Goal: Information Seeking & Learning: Find specific fact

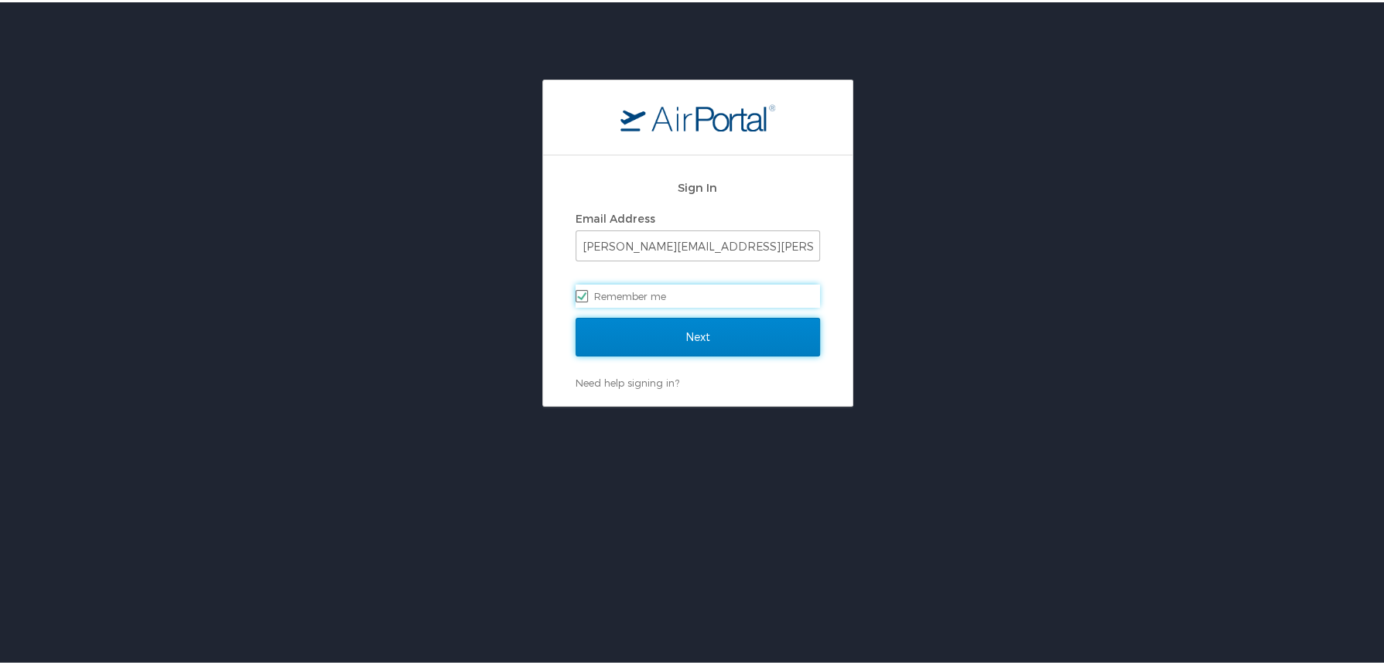
click at [653, 353] on input "Next" at bounding box center [697, 335] width 244 height 39
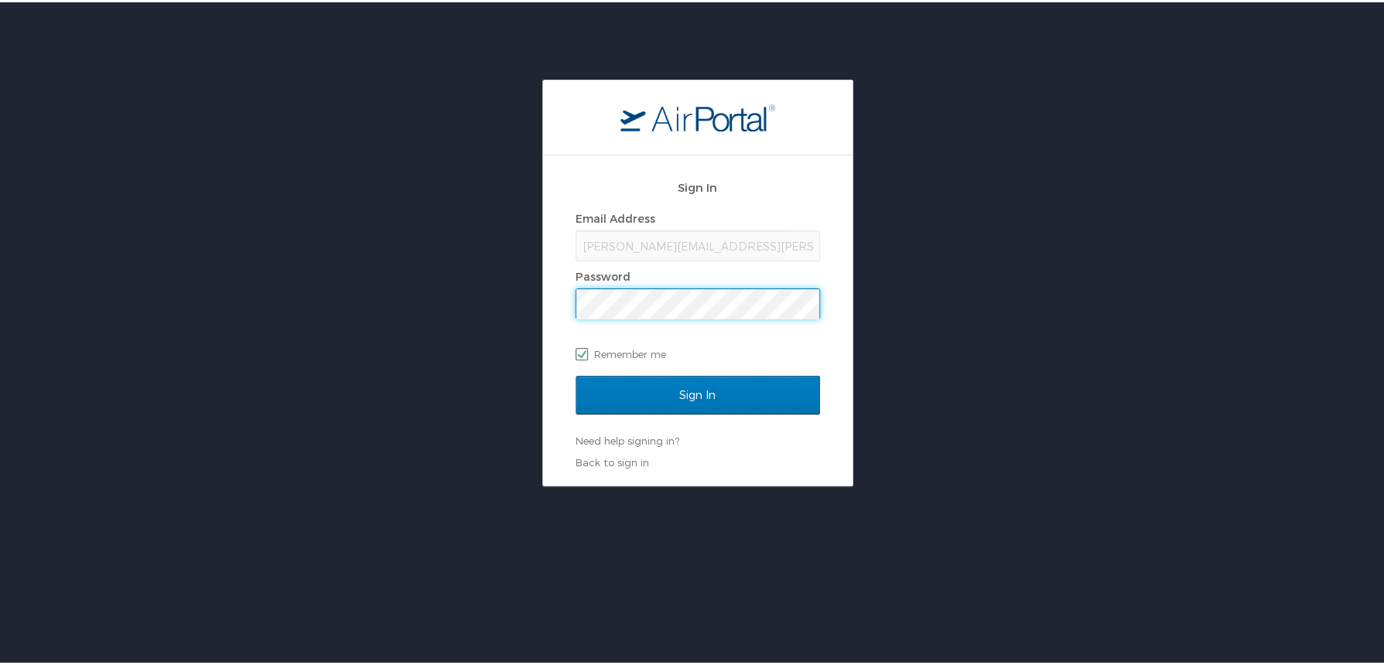
click at [575, 374] on input "Sign In" at bounding box center [697, 393] width 244 height 39
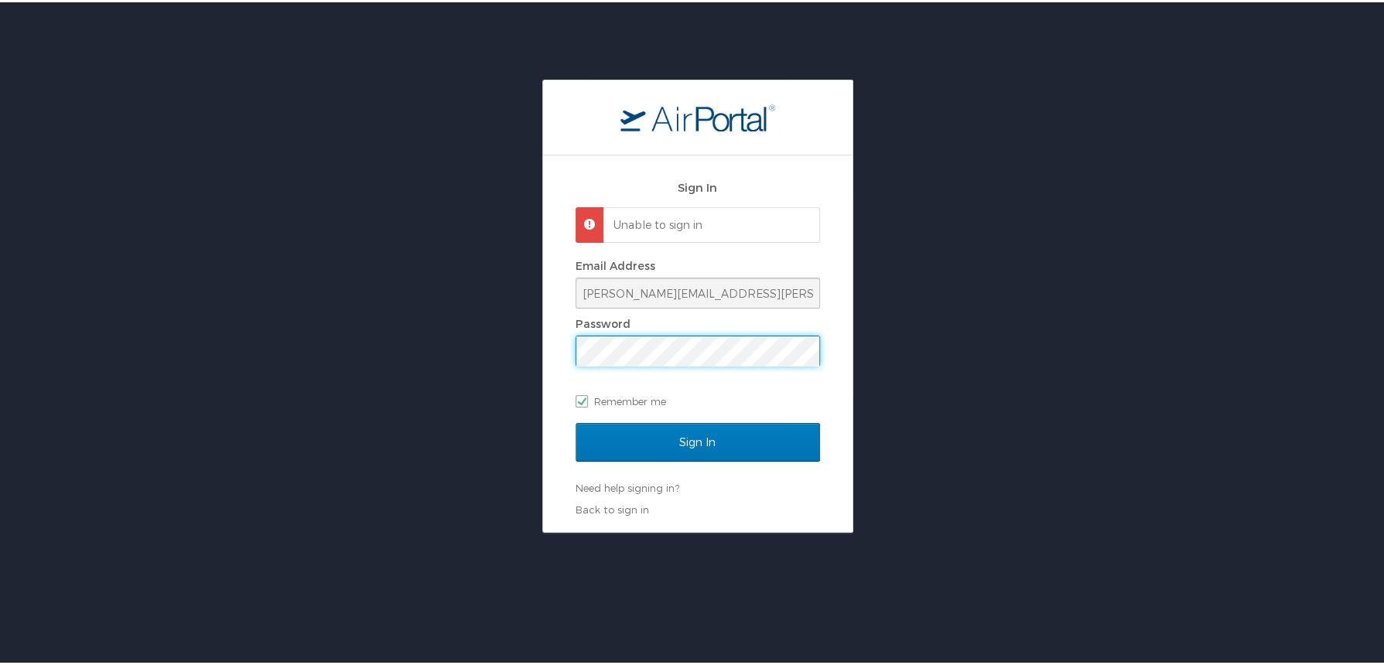
click at [509, 368] on div "Sign In Unable to sign in Email Address tammy.scott@simtechinc.com Password Rem…" at bounding box center [697, 303] width 1394 height 453
click at [575, 421] on input "Sign In" at bounding box center [697, 440] width 244 height 39
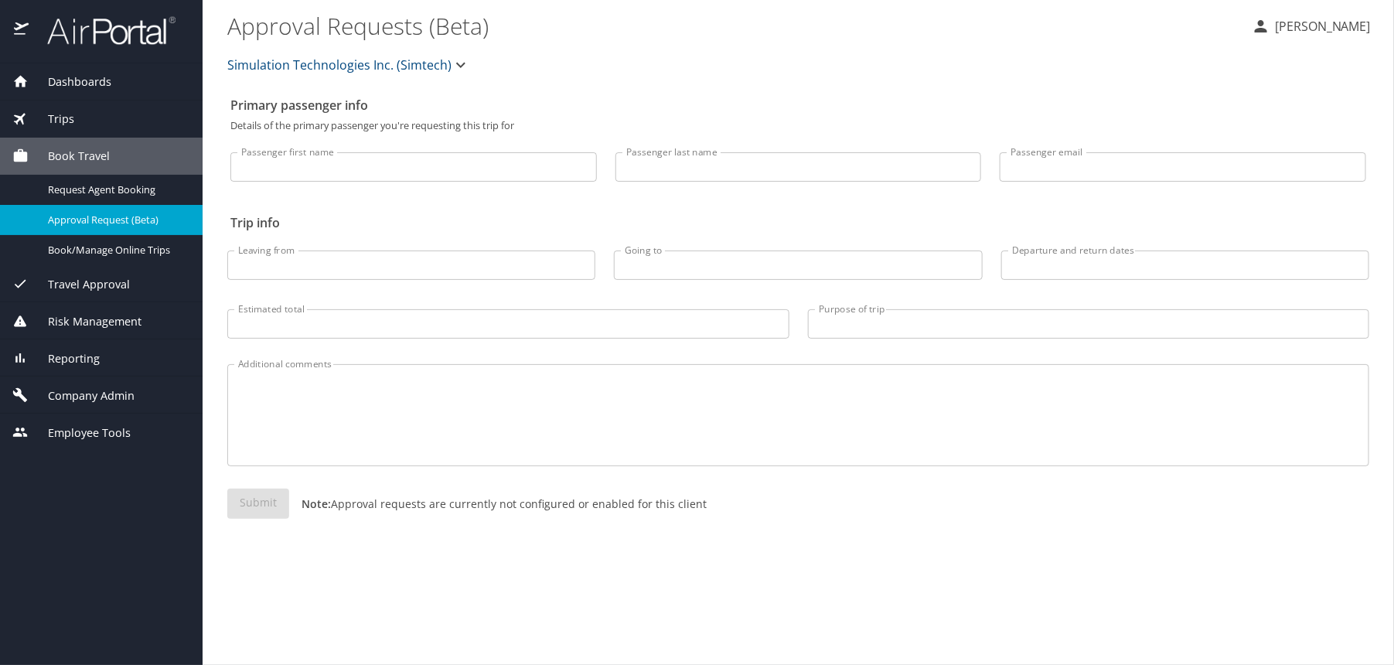
click at [49, 111] on span "Trips" at bounding box center [52, 119] width 46 height 17
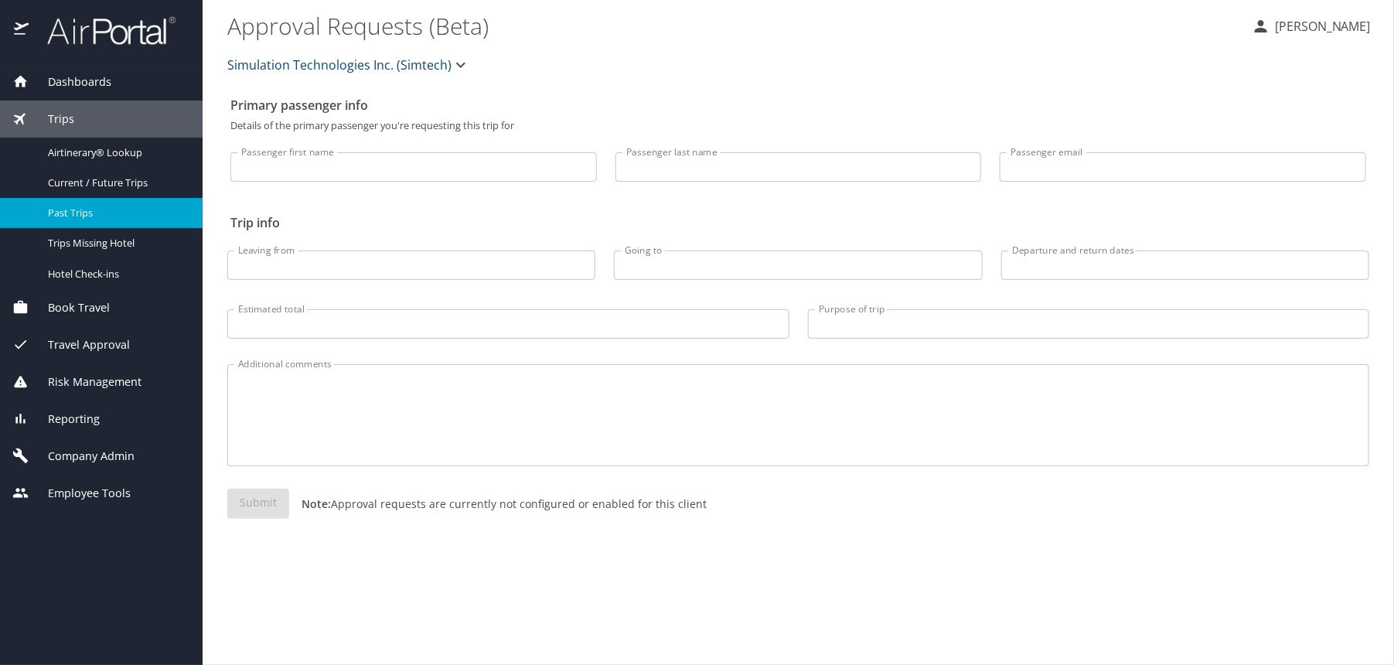
click at [80, 222] on link "Past Trips" at bounding box center [101, 213] width 203 height 30
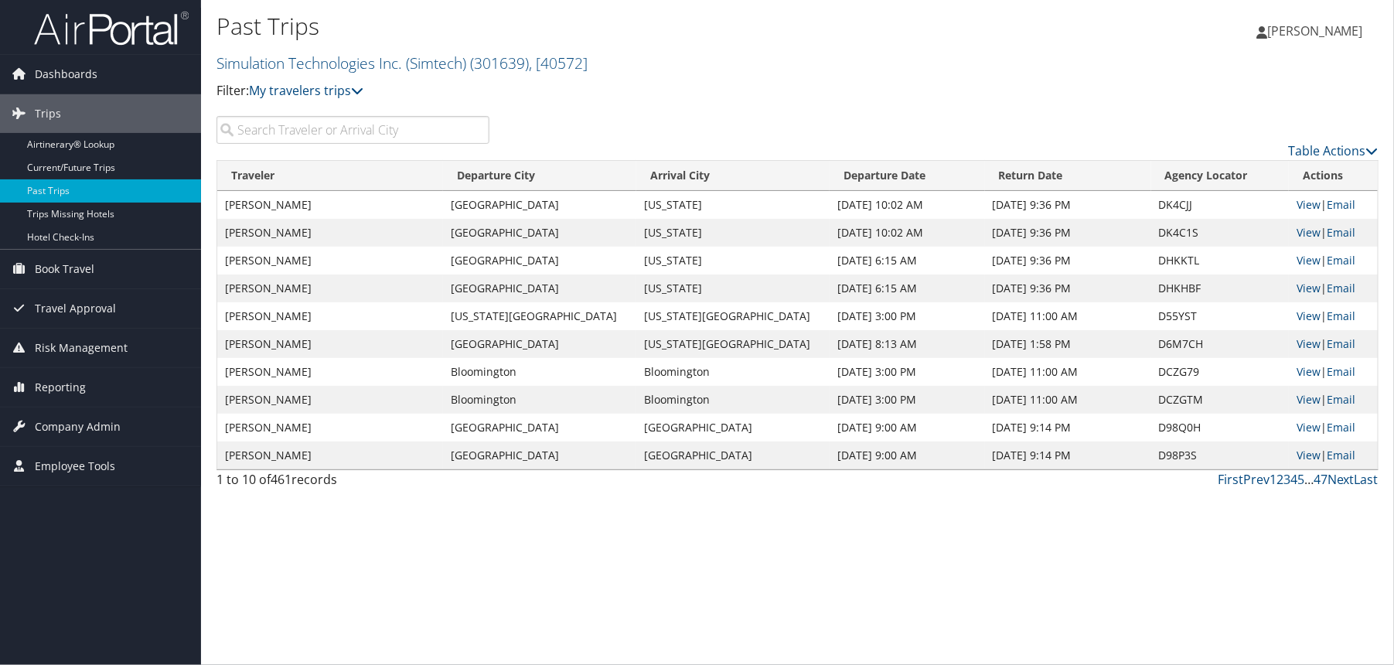
click at [370, 135] on input "search" at bounding box center [353, 130] width 273 height 28
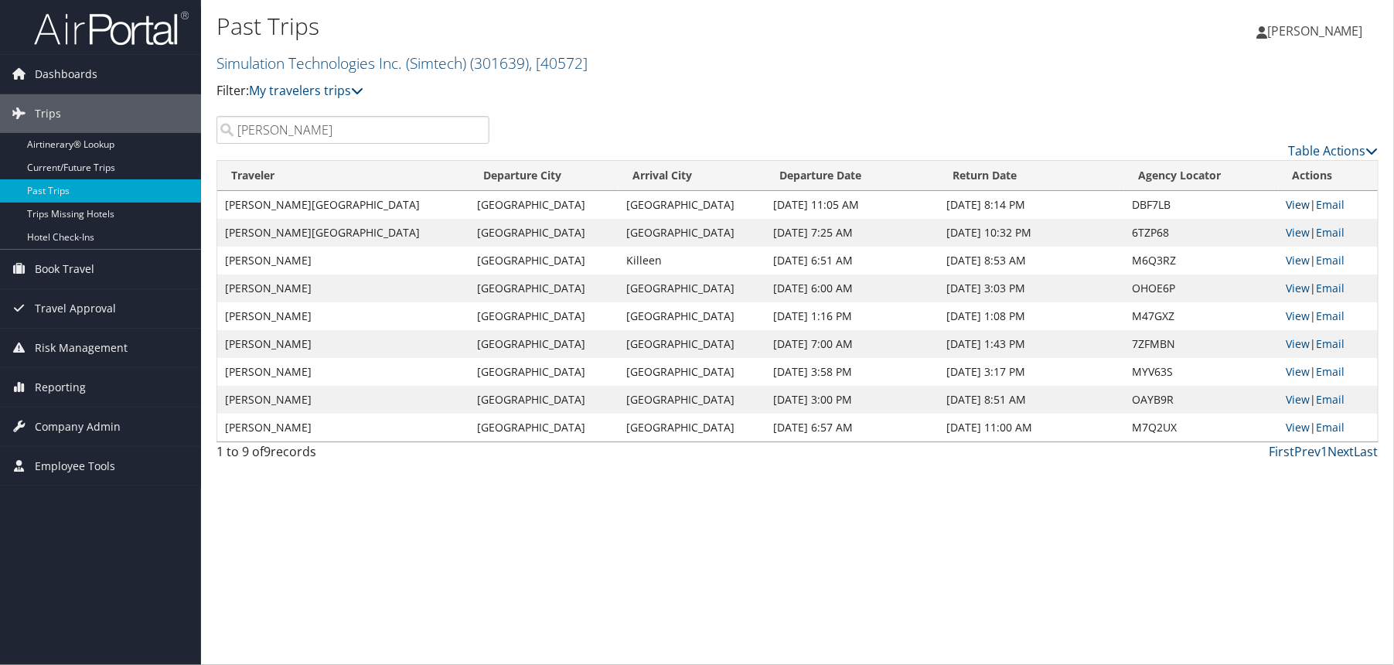
type input "mckinley"
click at [1292, 206] on link "View" at bounding box center [1299, 204] width 24 height 15
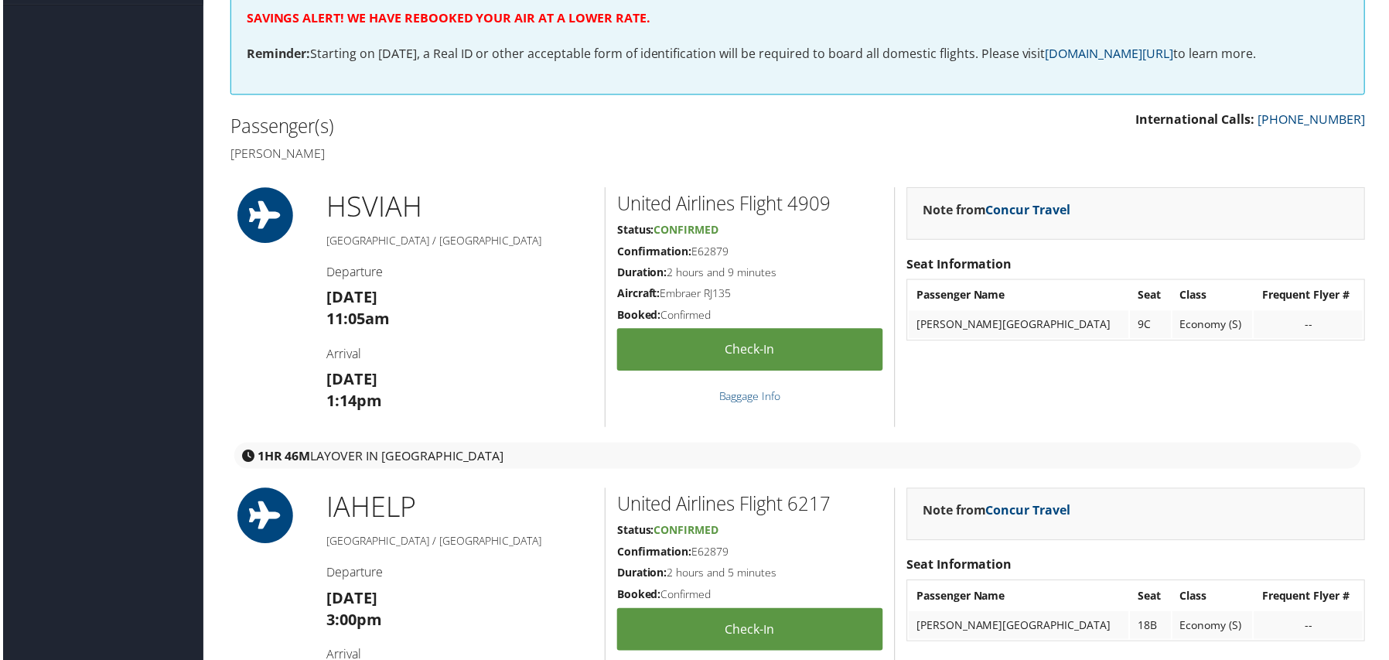
scroll to position [387, 0]
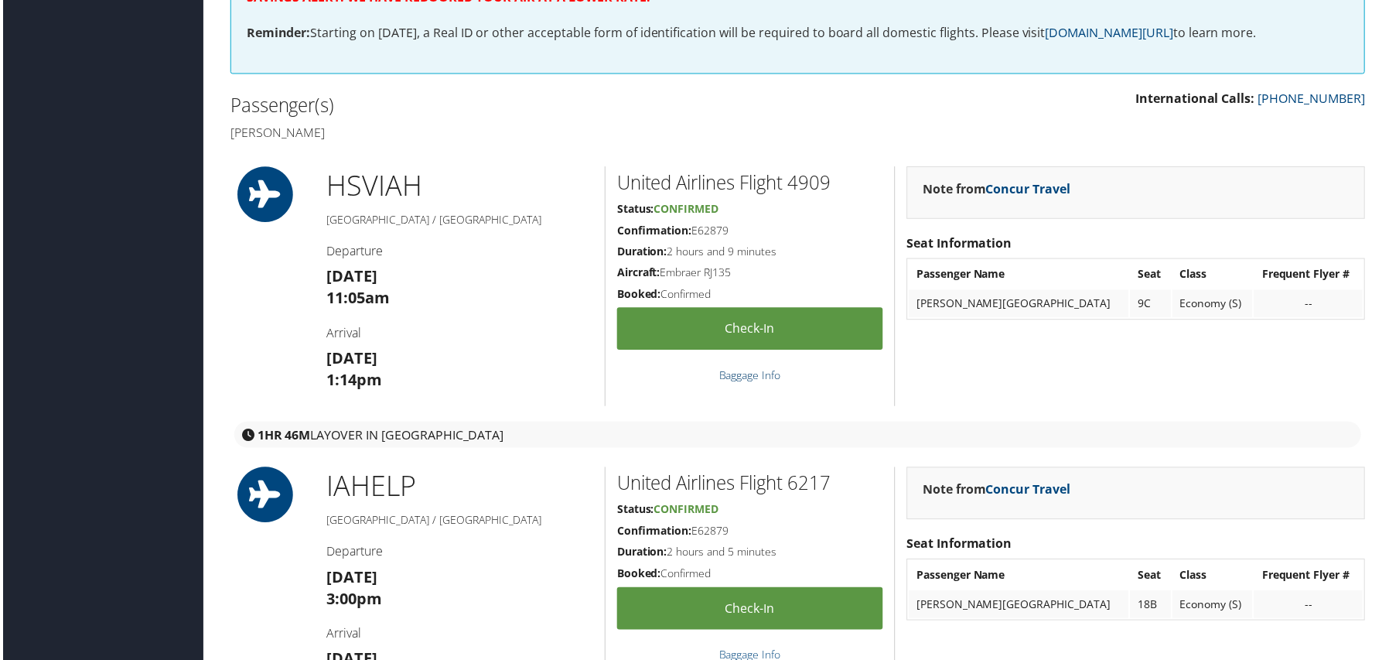
click at [738, 377] on link "Baggage Info" at bounding box center [749, 376] width 62 height 15
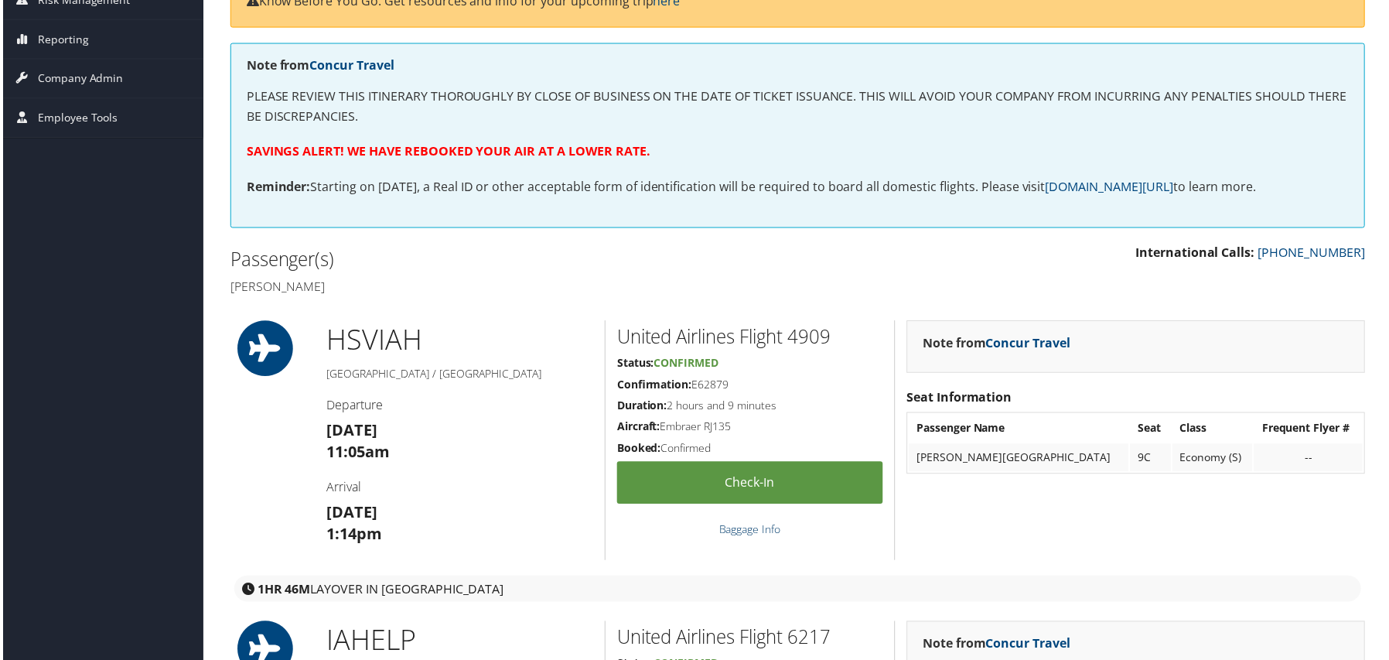
scroll to position [309, 0]
